Goal: Find contact information: Find contact information

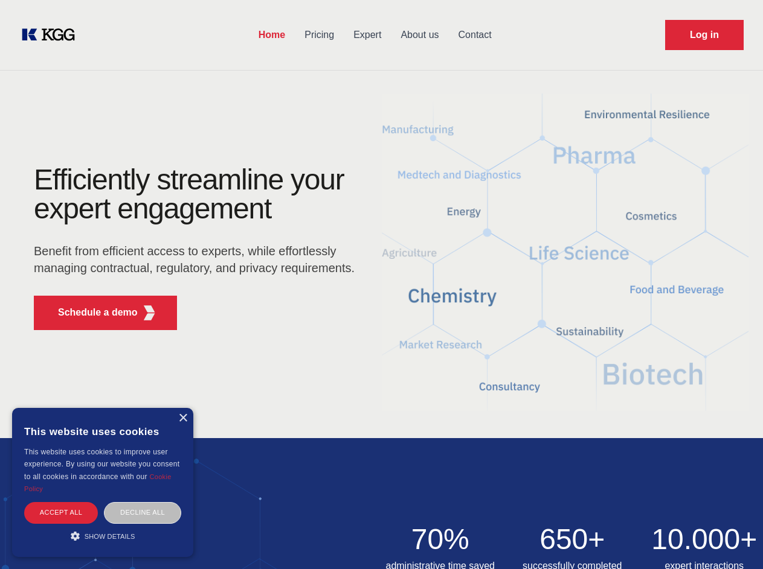
click at [381, 284] on div "Efficiently streamline your expert engagement Benefit from efficient access to …" at bounding box center [197, 252] width 367 height 175
click at [91, 313] on p "Schedule a demo" at bounding box center [98, 313] width 80 height 14
click at [182, 419] on div "× This website uses cookies This website uses cookies to improve user experienc…" at bounding box center [102, 482] width 181 height 149
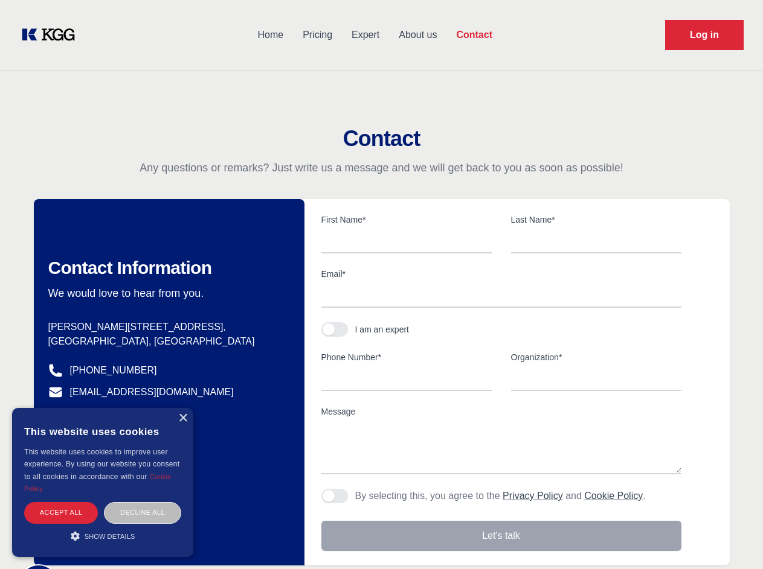
click at [61, 513] on div "Accept all" at bounding box center [61, 512] width 74 height 21
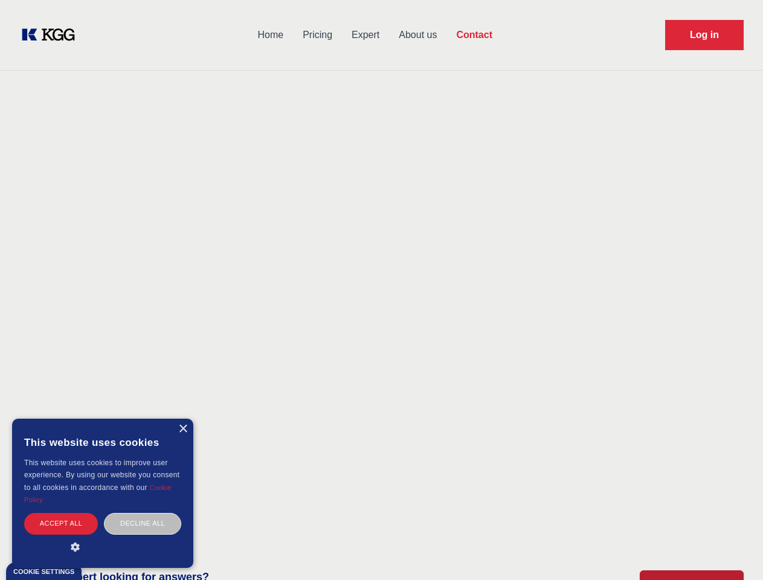
click at [143, 513] on div "Decline all" at bounding box center [142, 523] width 77 height 21
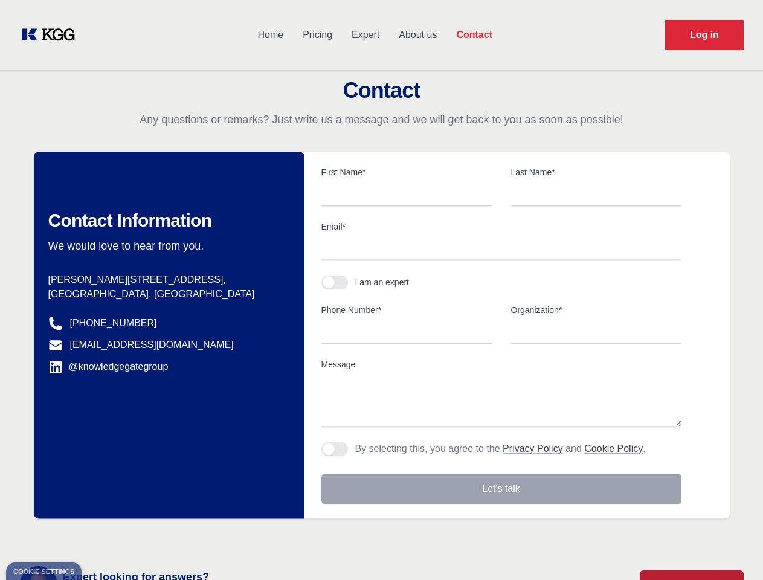
click at [103, 536] on main "Contact Any questions or remarks? Just write us a message and we will get back …" at bounding box center [381, 314] width 763 height 629
